Goal: Information Seeking & Learning: Learn about a topic

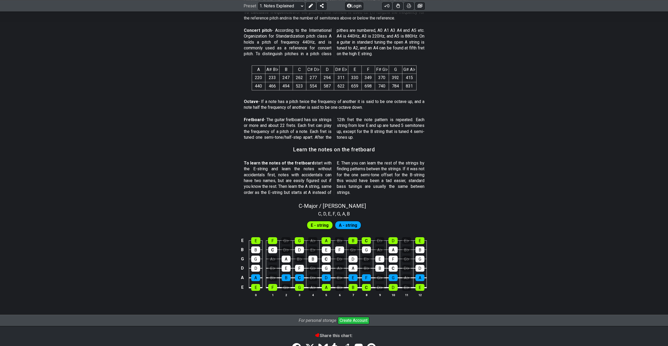
scroll to position [385, 0]
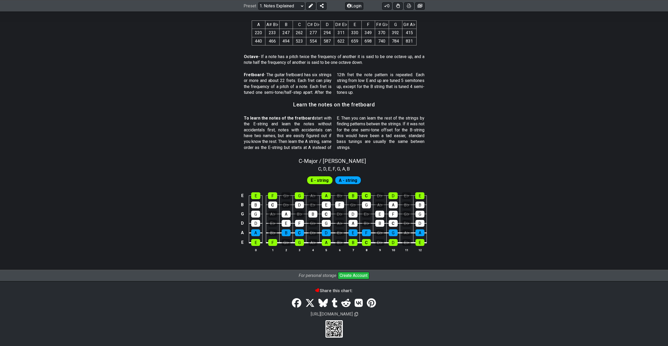
click at [325, 180] on span "E - string" at bounding box center [320, 180] width 18 height 8
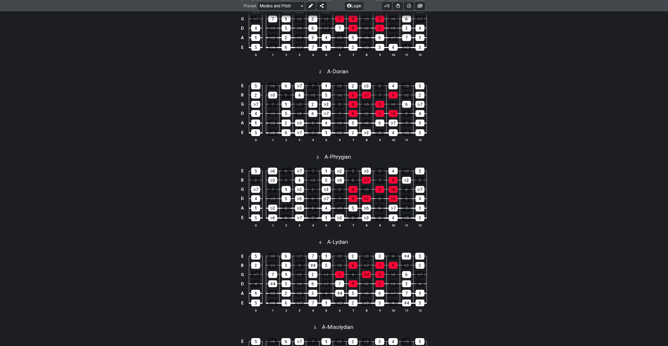
scroll to position [236, 0]
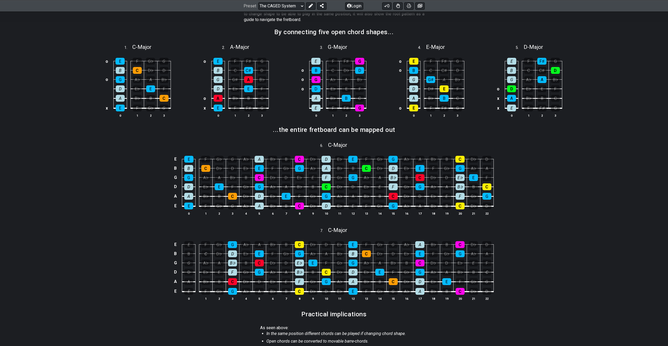
scroll to position [184, 0]
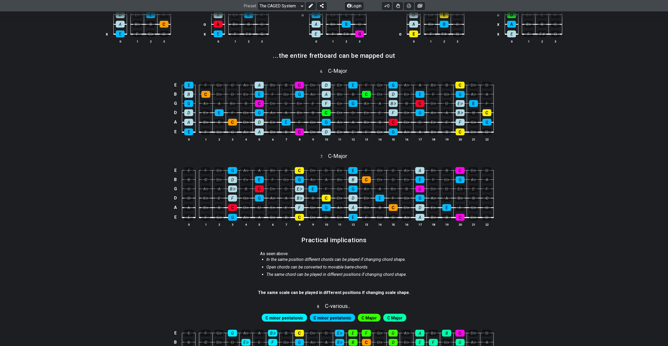
drag, startPoint x: 184, startPoint y: 98, endPoint x: 131, endPoint y: 126, distance: 59.7
click at [131, 126] on div "E E F G♭ G A♭ A B♭ B C D♭ D E♭ E F G♭ G A♭ A B♭ B C D♭ D B B C D♭ D E♭ E F G♭ G…" at bounding box center [334, 112] width 668 height 74
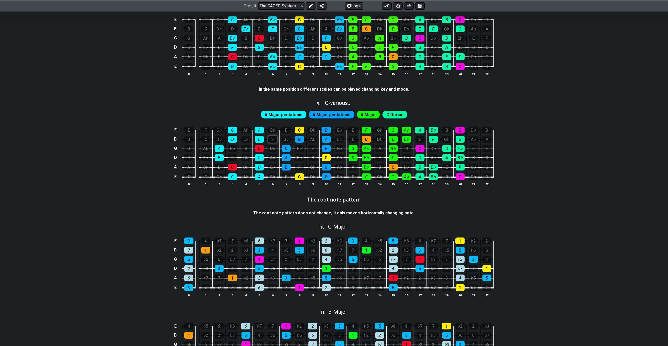
scroll to position [551, 0]
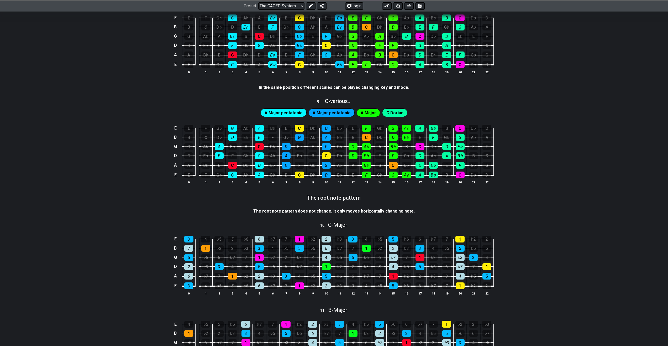
click at [288, 113] on span "A Major pentatonic" at bounding box center [283, 113] width 38 height 8
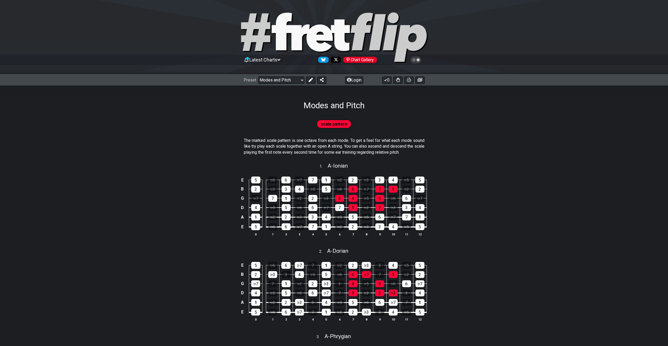
scroll to position [236, 0]
